Goal: Task Accomplishment & Management: Use online tool/utility

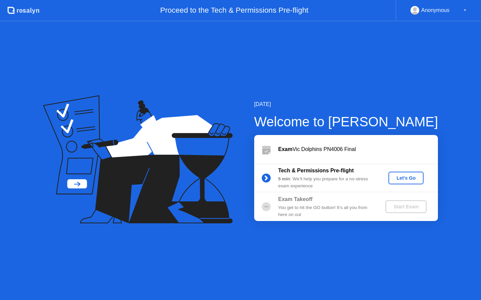
click at [395, 177] on div "Let's Go" at bounding box center [406, 178] width 30 height 5
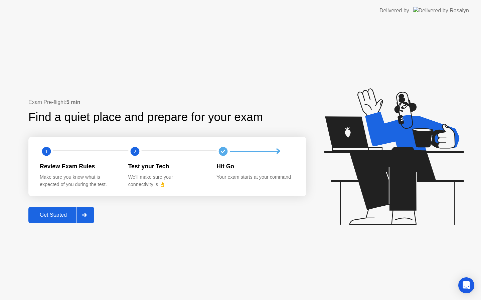
click at [43, 214] on div "Get Started" at bounding box center [53, 215] width 46 height 6
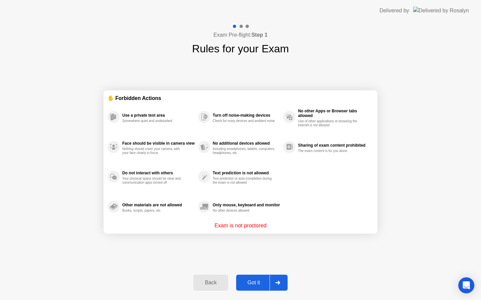
click at [253, 283] on div "Got it" at bounding box center [253, 283] width 31 height 6
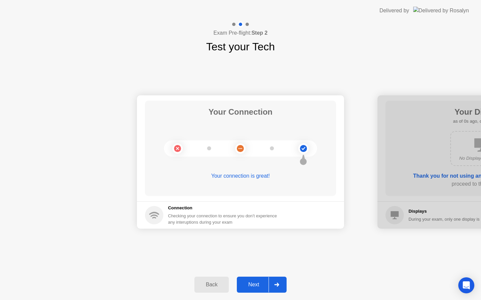
click at [257, 285] on div "Next" at bounding box center [254, 285] width 30 height 6
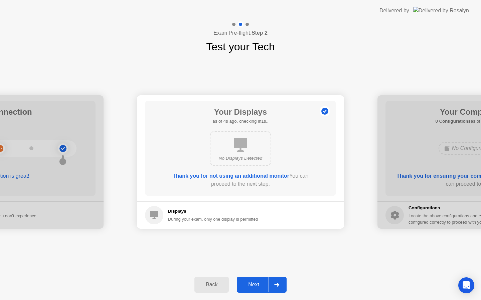
click at [257, 282] on div "Next" at bounding box center [254, 285] width 30 height 6
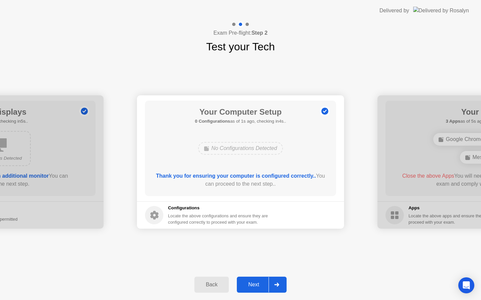
click at [255, 285] on div "Next" at bounding box center [254, 285] width 30 height 6
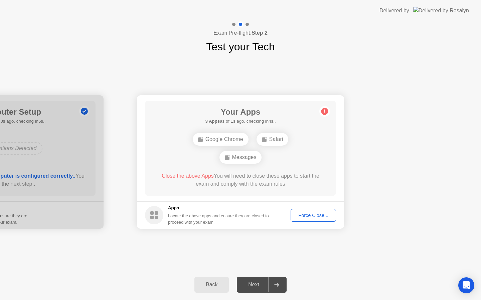
click at [301, 216] on div "Force Close..." at bounding box center [313, 215] width 41 height 5
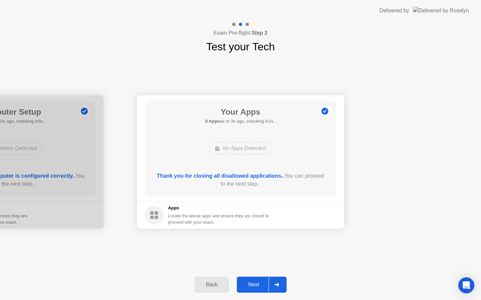
click at [254, 284] on div "Next" at bounding box center [254, 285] width 30 height 6
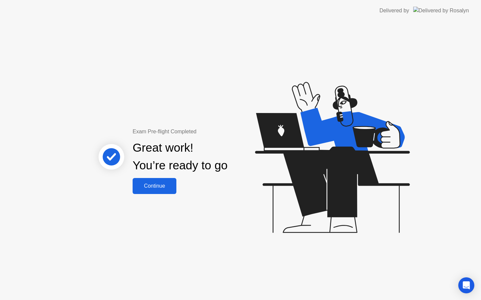
click at [165, 186] on div "Continue" at bounding box center [154, 186] width 40 height 6
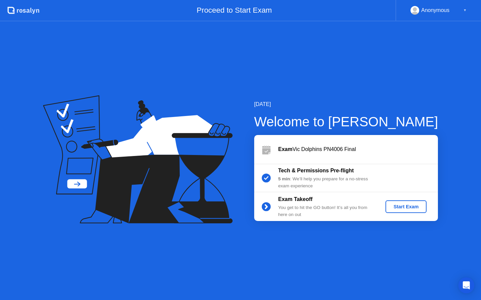
click at [411, 207] on div "Start Exam" at bounding box center [406, 206] width 36 height 5
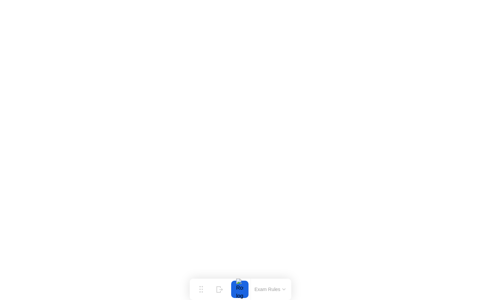
click at [281, 287] on button "Exam Rules" at bounding box center [269, 290] width 35 height 6
